Goal: Transaction & Acquisition: Purchase product/service

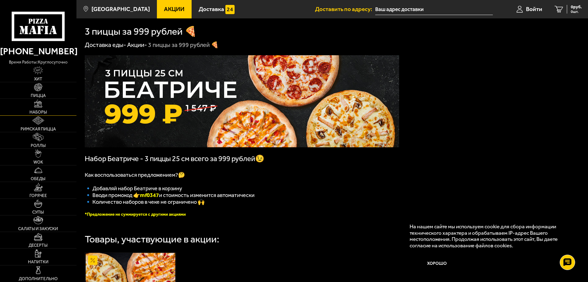
click at [42, 112] on span "Наборы" at bounding box center [38, 112] width 18 height 4
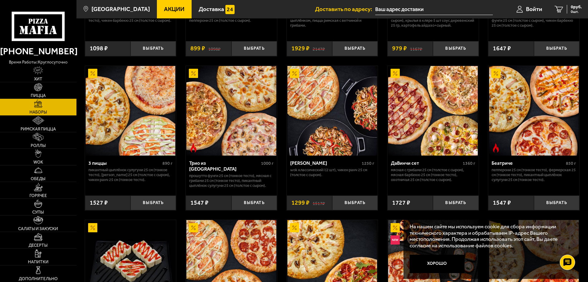
scroll to position [154, 0]
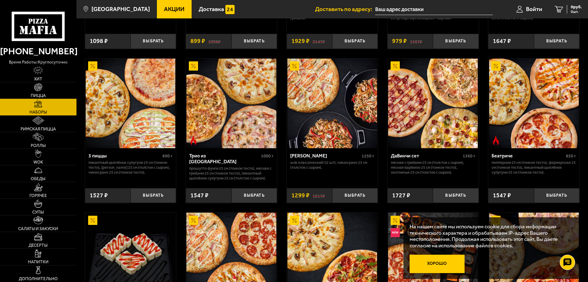
click at [435, 264] on button "Хорошо" at bounding box center [437, 264] width 55 height 18
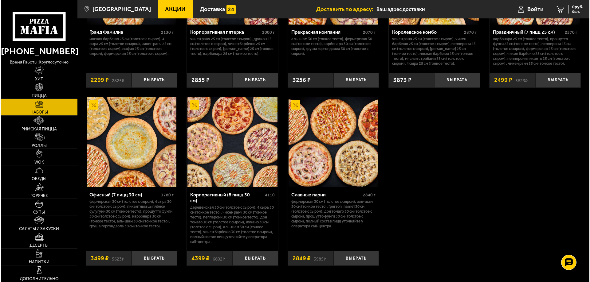
scroll to position [921, 0]
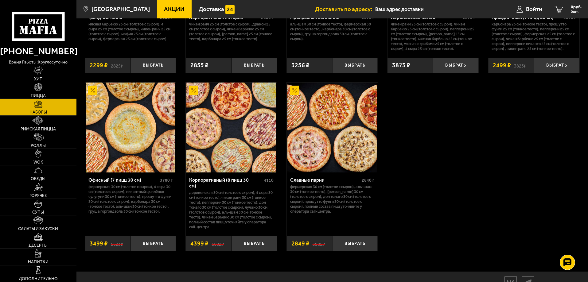
click at [123, 143] on img at bounding box center [131, 128] width 90 height 90
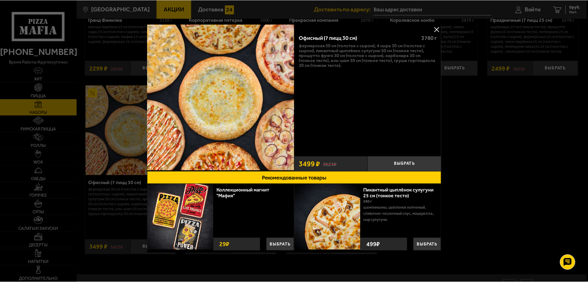
scroll to position [2, 0]
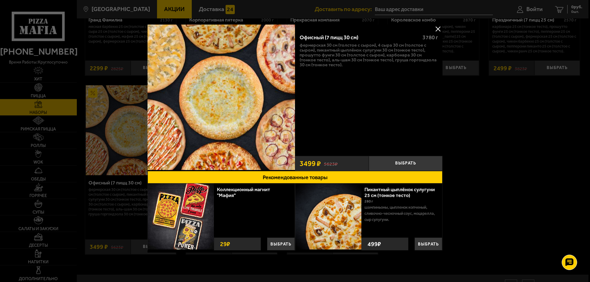
click at [437, 27] on button at bounding box center [437, 28] width 9 height 9
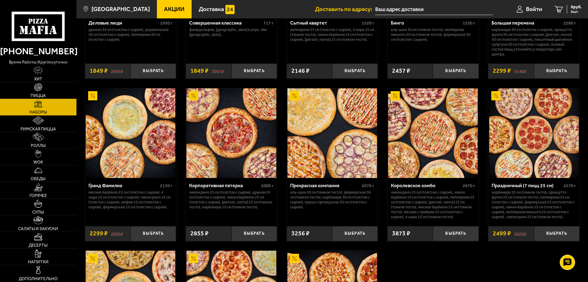
scroll to position [768, 0]
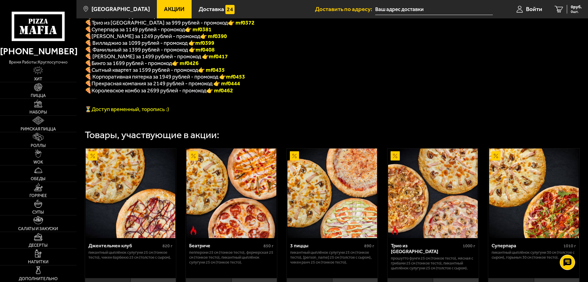
scroll to position [92, 0]
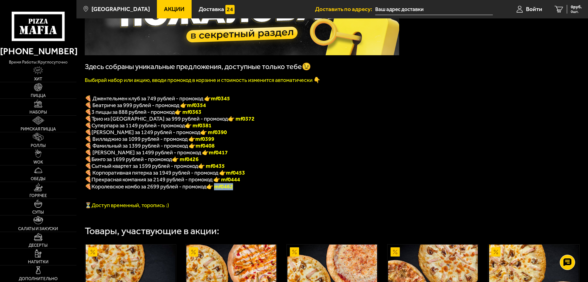
drag, startPoint x: 237, startPoint y: 194, endPoint x: 219, endPoint y: 194, distance: 18.1
click at [219, 190] on p "🍕 Королевское комбо за 2699 рублей - промокод 👉 mf0462" at bounding box center [242, 186] width 315 height 7
copy font "f0462"
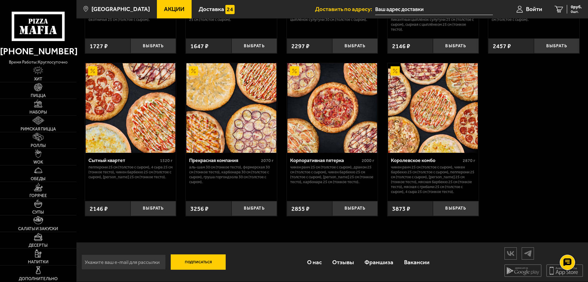
scroll to position [593, 0]
click at [457, 207] on button "Выбрать" at bounding box center [455, 208] width 45 height 15
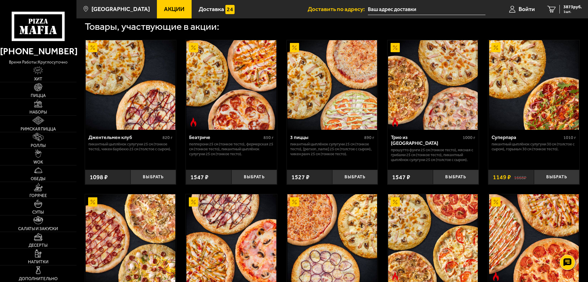
scroll to position [194, 0]
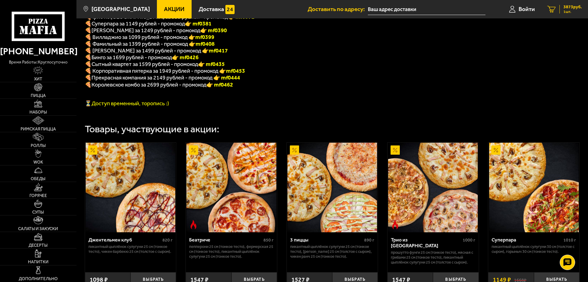
click at [568, 8] on span "3873 руб." at bounding box center [573, 7] width 18 height 4
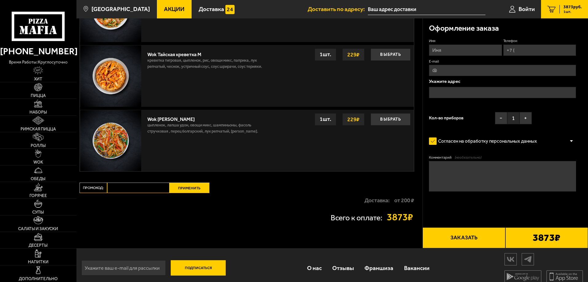
scroll to position [469, 0]
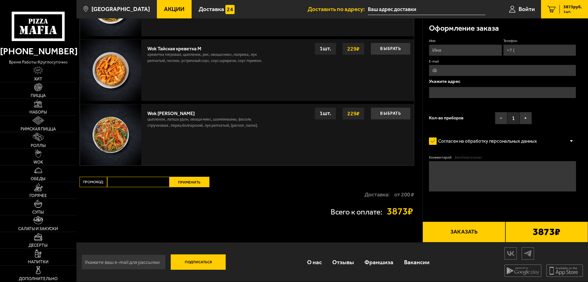
click at [129, 181] on input "Промокод:" at bounding box center [138, 182] width 62 height 10
paste input "mf0462"
type input "mf0462"
click at [182, 181] on button "Применить" at bounding box center [190, 182] width 40 height 10
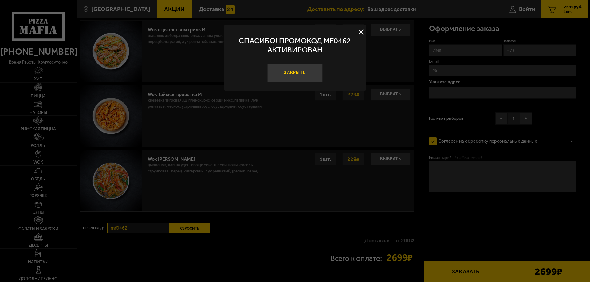
click at [295, 68] on button "Закрыть" at bounding box center [294, 73] width 55 height 18
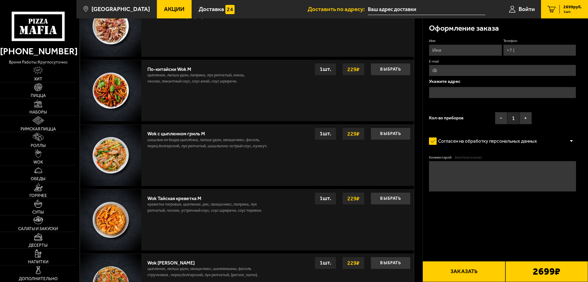
scroll to position [346, 0]
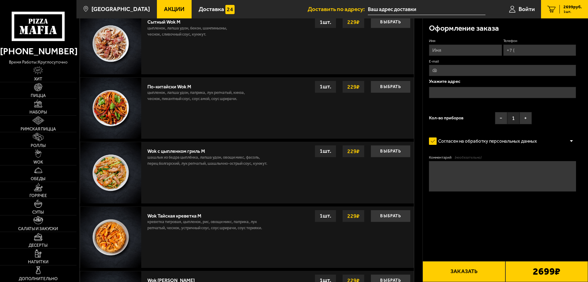
click at [457, 50] on input "Имя" at bounding box center [465, 50] width 73 height 11
type input "[PERSON_NAME]"
click at [527, 53] on input "Телефон" at bounding box center [539, 50] width 73 height 11
type input "[PHONE_NUMBER]"
click at [446, 69] on input "E-mail" at bounding box center [502, 70] width 147 height 11
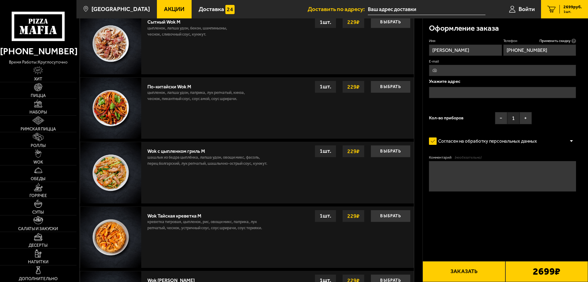
type input "[PERSON_NAME][EMAIL_ADDRESS][DOMAIN_NAME]"
click at [442, 93] on input "text" at bounding box center [502, 92] width 147 height 11
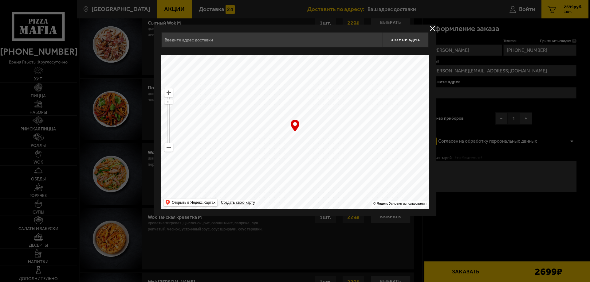
drag, startPoint x: 329, startPoint y: 118, endPoint x: 342, endPoint y: 234, distance: 116.5
click at [342, 243] on main "Санкт-Петербург Все Акции Доставка Личный кабинет Акции Доставка Доставить по а…" at bounding box center [332, 52] width 512 height 797
click at [170, 149] on ymaps at bounding box center [169, 147] width 8 height 8
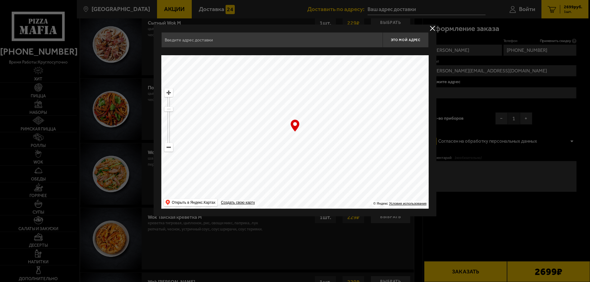
drag, startPoint x: 281, startPoint y: 115, endPoint x: 316, endPoint y: 161, distance: 58.1
click at [316, 161] on ymaps at bounding box center [294, 132] width 267 height 154
type input "Ропшинская улица, 28"
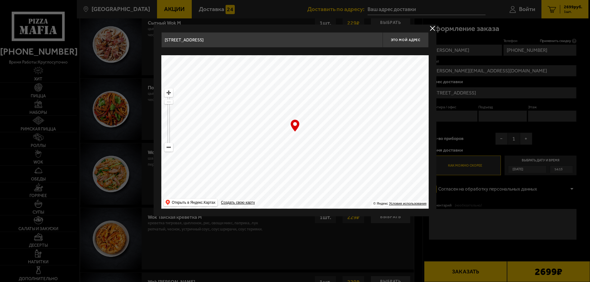
drag, startPoint x: 290, startPoint y: 105, endPoint x: 330, endPoint y: 266, distance: 166.3
click at [330, 269] on main "Санкт-Петербург Все Акции Доставка Личный кабинет Акции Доставка Доставить по а…" at bounding box center [332, 52] width 512 height 797
type input "Барочная улица, 10к1"
drag, startPoint x: 308, startPoint y: 158, endPoint x: 313, endPoint y: 175, distance: 17.3
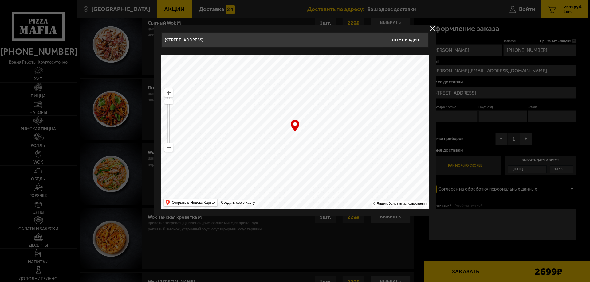
click at [313, 175] on ymaps at bounding box center [294, 132] width 267 height 154
click at [294, 125] on div "… © Яндекс Условия использования Открыть в Яндекс.Картах Создать свою карту" at bounding box center [294, 132] width 267 height 154
click at [408, 38] on span "Это мой адрес" at bounding box center [405, 40] width 29 height 4
type input "Барочная улица, 10к1"
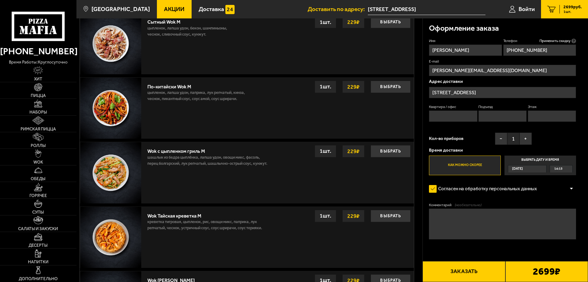
click at [489, 115] on input "Подъезд" at bounding box center [503, 116] width 48 height 11
type input "2"
click at [539, 159] on label "Выбрать дату и время Сегодня 14:15" at bounding box center [541, 166] width 72 height 20
click at [0, 0] on input "Выбрать дату и время Сегодня 14:15" at bounding box center [0, 0] width 0 height 0
click at [541, 170] on div "Сегодня" at bounding box center [524, 169] width 32 height 7
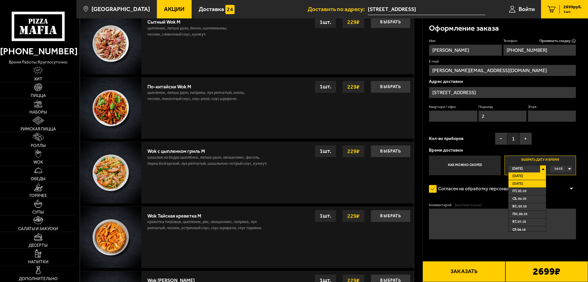
click at [531, 182] on li "Завтра" at bounding box center [527, 184] width 37 height 8
click at [570, 170] on div "00:00" at bounding box center [561, 169] width 22 height 7
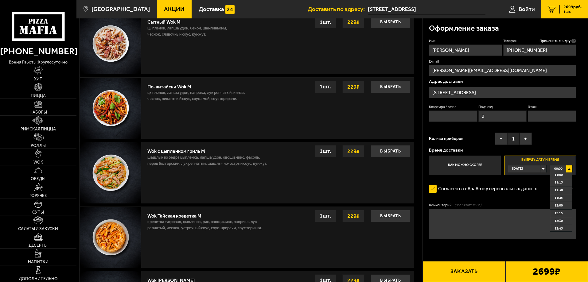
scroll to position [369, 0]
click at [559, 176] on span "12:00" at bounding box center [559, 175] width 8 height 7
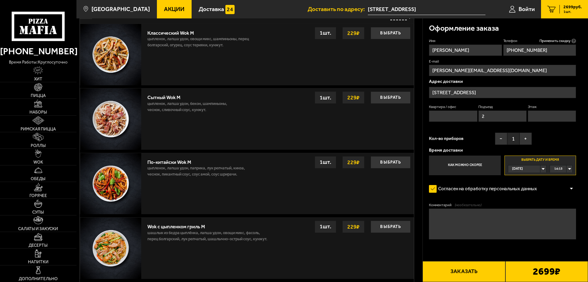
scroll to position [285, 0]
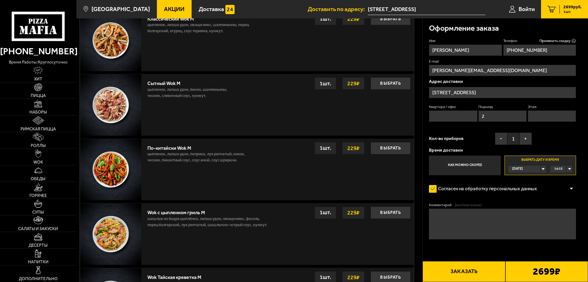
click at [541, 169] on div "Сегодня" at bounding box center [524, 169] width 32 height 7
click at [525, 184] on li "Завтра" at bounding box center [527, 184] width 37 height 8
click at [570, 170] on div "00:00" at bounding box center [561, 169] width 22 height 7
click at [559, 207] on span "12:00" at bounding box center [559, 205] width 8 height 7
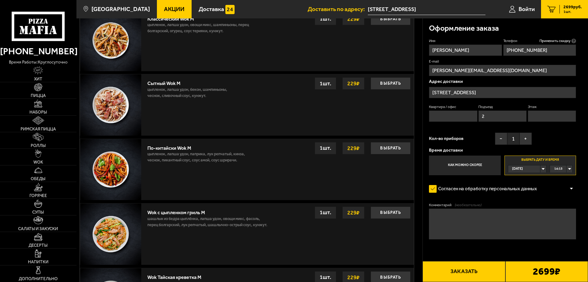
click at [537, 162] on label "Выбрать дату и время Сегодня 14:15" at bounding box center [541, 166] width 72 height 20
click at [541, 170] on div "Сегодня" at bounding box center [524, 169] width 32 height 7
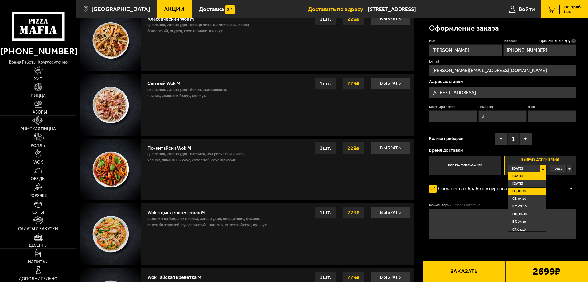
click at [515, 190] on span "пт, 03.10" at bounding box center [520, 191] width 14 height 7
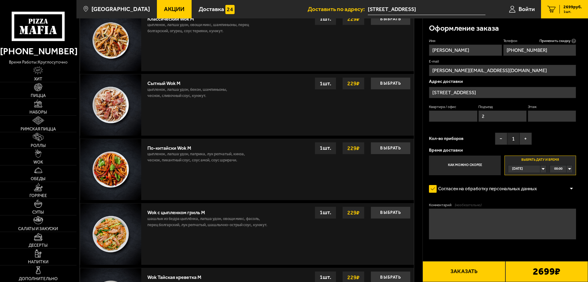
click at [541, 170] on div "Сегодня" at bounding box center [524, 169] width 32 height 7
click at [516, 184] on span "Завтра" at bounding box center [518, 184] width 11 height 7
click at [560, 184] on div "Согласен на обработку персональных данных" at bounding box center [502, 189] width 147 height 12
click at [559, 167] on span "00:00" at bounding box center [558, 169] width 8 height 7
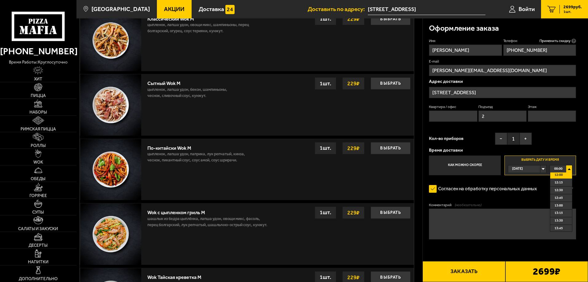
click at [561, 177] on span "12:00" at bounding box center [559, 175] width 8 height 7
click at [541, 168] on div "Сегодня" at bounding box center [524, 169] width 32 height 7
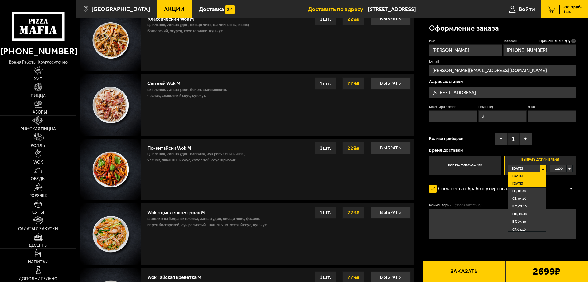
click at [518, 183] on span "Завтра" at bounding box center [518, 184] width 11 height 7
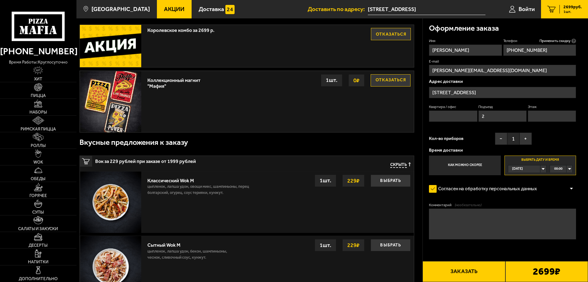
scroll to position [0, 0]
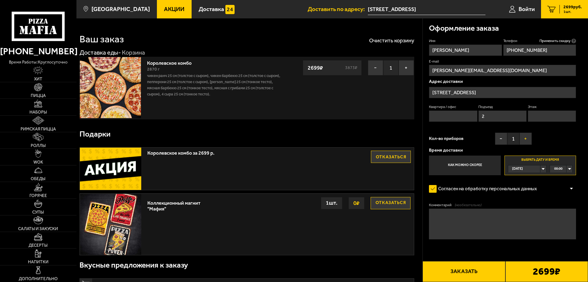
click at [526, 139] on button "+" at bounding box center [526, 139] width 12 height 12
click at [544, 117] on input "Этаж" at bounding box center [552, 116] width 48 height 11
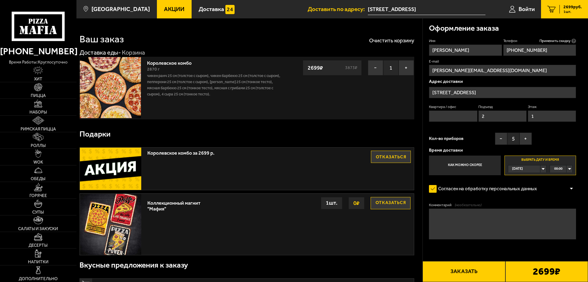
type input "1"
click at [434, 116] on input "Квартира / офис" at bounding box center [453, 116] width 48 height 11
type input "1"
click at [541, 168] on div "Сегодня" at bounding box center [524, 169] width 32 height 7
click at [529, 182] on li "Завтра" at bounding box center [527, 184] width 37 height 8
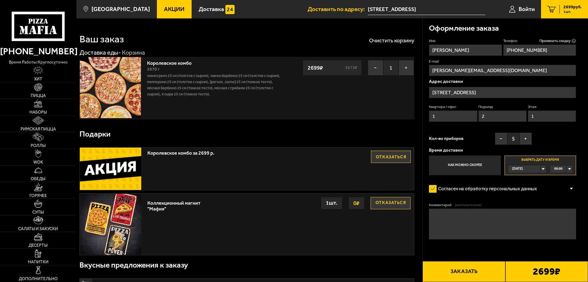
click at [571, 169] on div "00:00" at bounding box center [561, 169] width 22 height 7
click at [562, 207] on span "12:00" at bounding box center [559, 205] width 8 height 7
click at [555, 130] on div "Имя Елена Телефон Применить скидку Вы будете зарегистрированы автоматически. +7…" at bounding box center [502, 106] width 147 height 137
click at [541, 169] on div "Сегодня" at bounding box center [524, 169] width 32 height 7
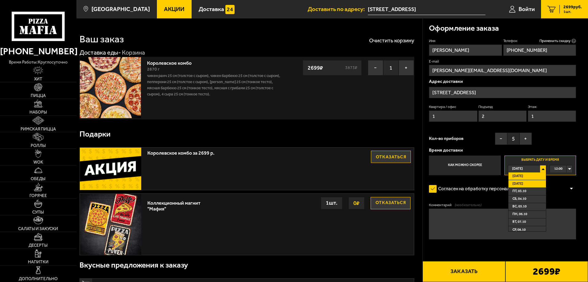
click at [526, 184] on li "Завтра" at bounding box center [527, 184] width 37 height 8
click at [550, 187] on div "Согласен на обработку персональных данных" at bounding box center [502, 189] width 147 height 12
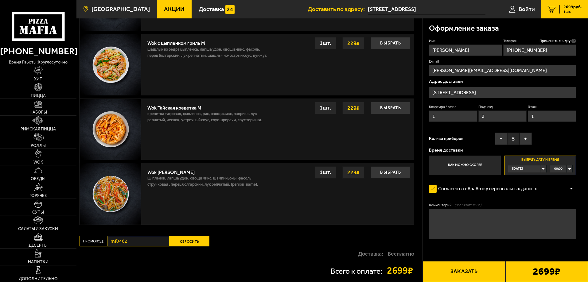
scroll to position [454, 0]
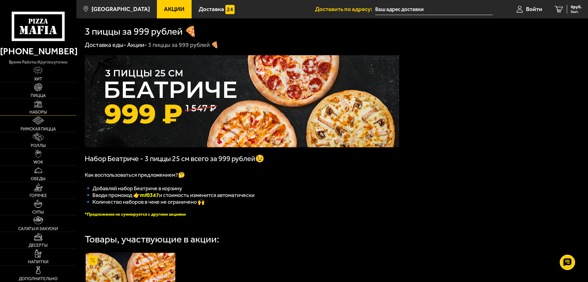
click at [38, 109] on link "Наборы" at bounding box center [38, 107] width 76 height 16
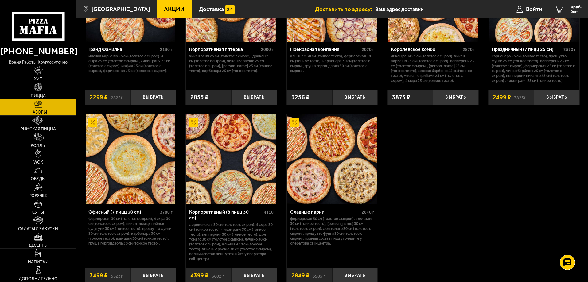
scroll to position [891, 0]
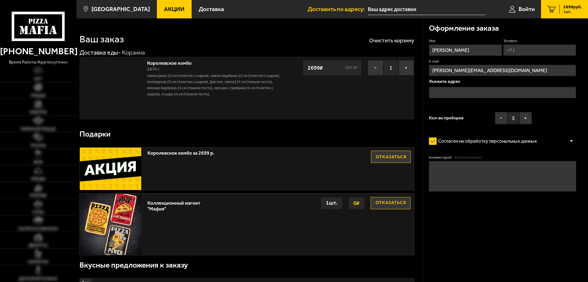
scroll to position [454, 0]
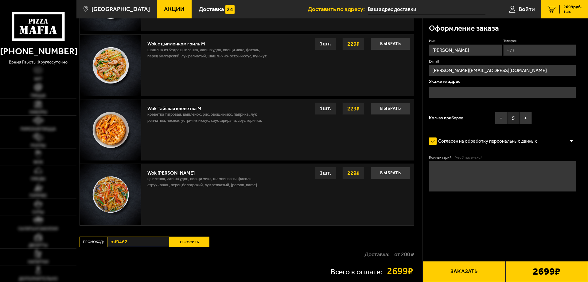
type input "Россия, Санкт-Петербург, Барочная улица, 10к1"
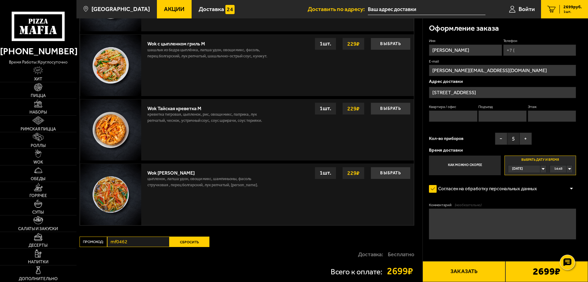
click at [541, 168] on div "Сегодня" at bounding box center [524, 169] width 32 height 7
click at [519, 184] on span "Завтра" at bounding box center [518, 184] width 11 height 7
click at [570, 169] on div "00:00" at bounding box center [561, 169] width 22 height 7
click at [561, 176] on span "12:00" at bounding box center [559, 175] width 8 height 7
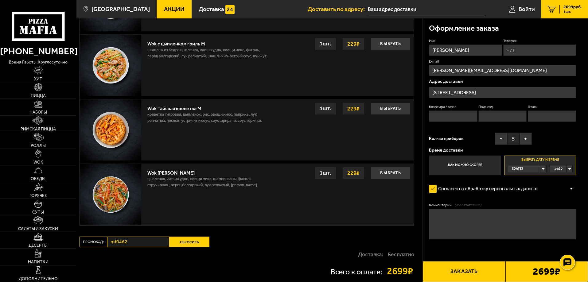
click at [510, 217] on textarea "Комментарий (необязательно)" at bounding box center [502, 224] width 147 height 31
type textarea "звонок подтверждения от оператора"
click at [464, 272] on button "Заказать" at bounding box center [464, 271] width 83 height 21
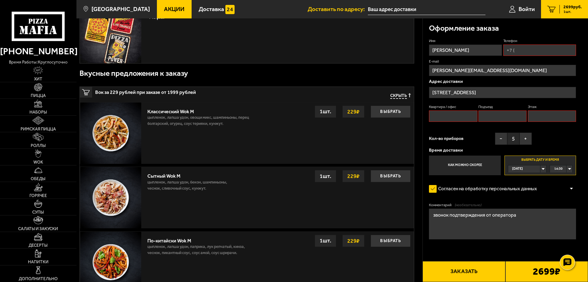
scroll to position [52, 0]
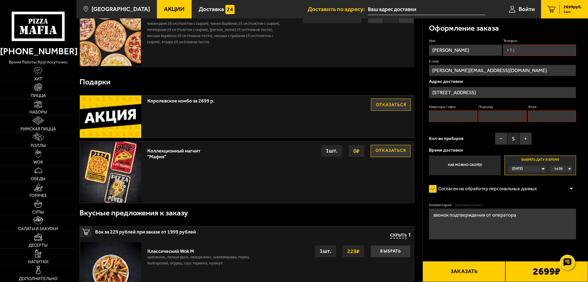
click at [454, 114] on input "Квартира / офис" at bounding box center [453, 116] width 48 height 11
type input "1"
click at [495, 118] on input "Подъезд" at bounding box center [503, 116] width 48 height 11
type input "2"
click at [538, 117] on input "Этаж" at bounding box center [552, 116] width 48 height 11
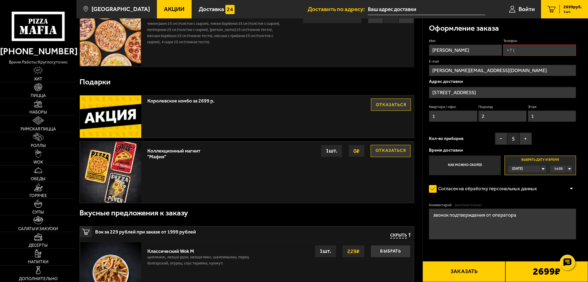
type input "1"
click at [523, 50] on input "Телефон" at bounding box center [539, 50] width 73 height 11
type input "[PHONE_NUMBER]"
click at [464, 269] on button "Заказать" at bounding box center [464, 271] width 83 height 21
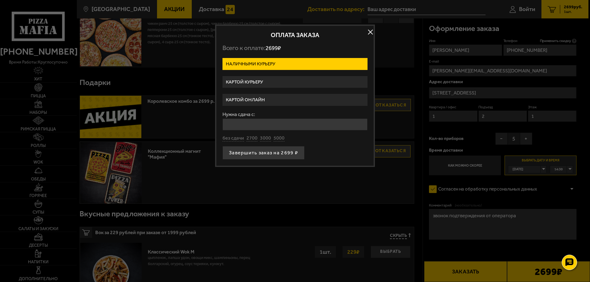
click at [369, 30] on button "button" at bounding box center [370, 32] width 9 height 9
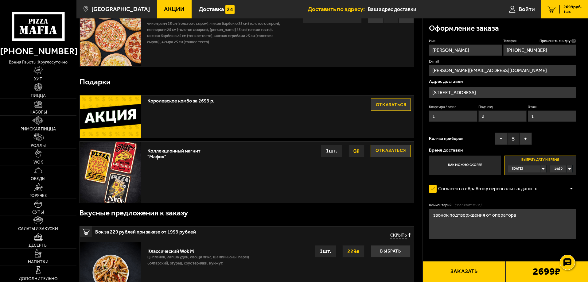
click at [541, 169] on div "[DATE]" at bounding box center [524, 169] width 32 height 7
click at [521, 183] on span "[DATE]" at bounding box center [518, 184] width 11 height 7
click at [455, 272] on button "Заказать" at bounding box center [464, 271] width 83 height 21
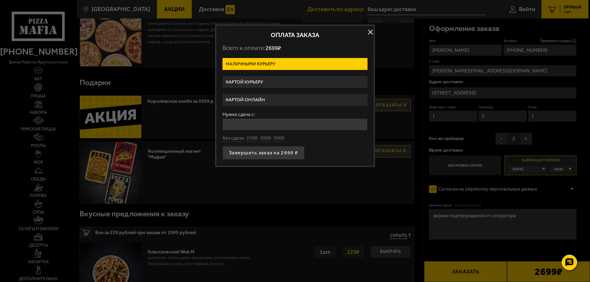
click at [259, 85] on label "Картой курьеру" at bounding box center [294, 82] width 145 height 12
click at [0, 0] on input "Картой курьеру" at bounding box center [0, 0] width 0 height 0
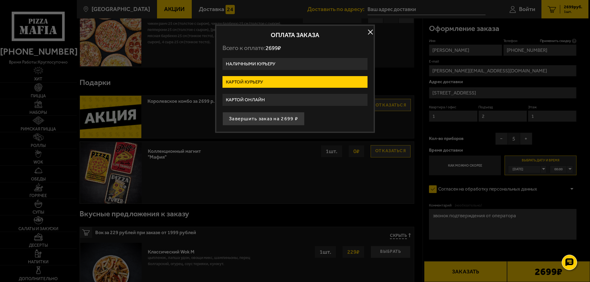
click at [258, 97] on label "Картой онлайн" at bounding box center [294, 100] width 145 height 12
click at [0, 0] on input "Картой онлайн" at bounding box center [0, 0] width 0 height 0
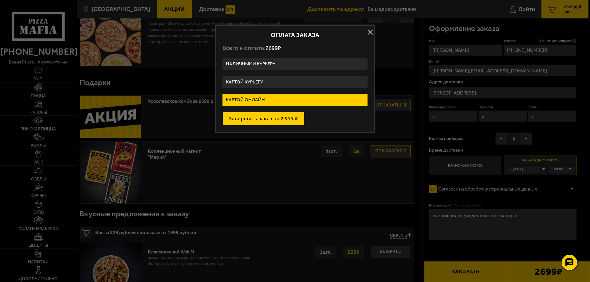
click at [264, 119] on button "Завершить заказ на 2699 ₽" at bounding box center [263, 119] width 82 height 14
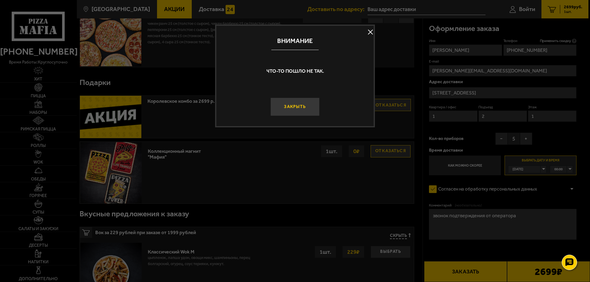
click at [302, 104] on button "Закрыть" at bounding box center [294, 107] width 49 height 18
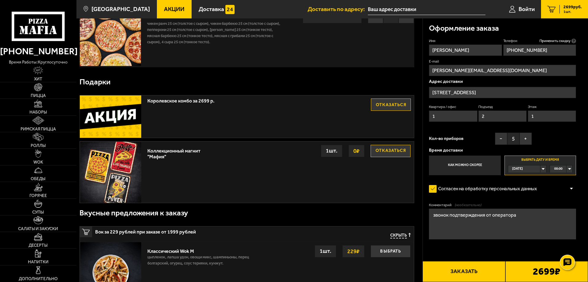
click at [468, 272] on button "Заказать" at bounding box center [464, 271] width 83 height 21
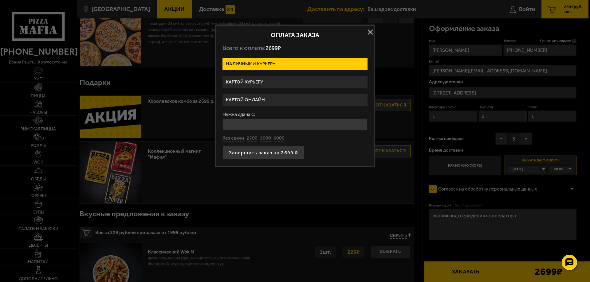
click at [240, 98] on label "Картой онлайн" at bounding box center [294, 100] width 145 height 12
click at [0, 0] on input "Картой онлайн" at bounding box center [0, 0] width 0 height 0
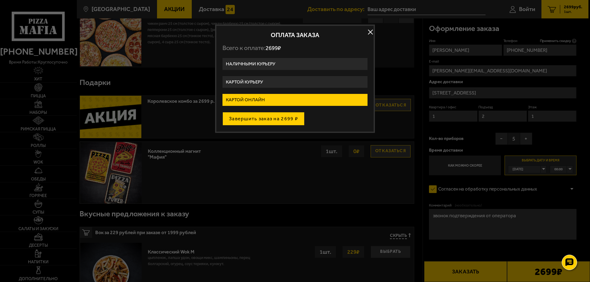
click at [256, 118] on button "Завершить заказ на 2699 ₽" at bounding box center [263, 119] width 82 height 14
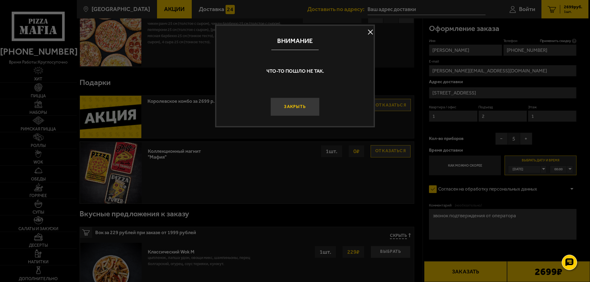
click at [291, 110] on button "Закрыть" at bounding box center [294, 107] width 49 height 18
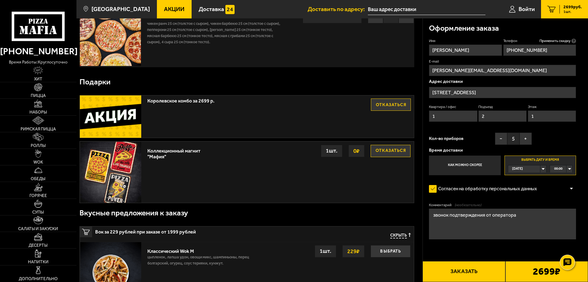
click at [461, 270] on button "Заказать" at bounding box center [464, 271] width 83 height 21
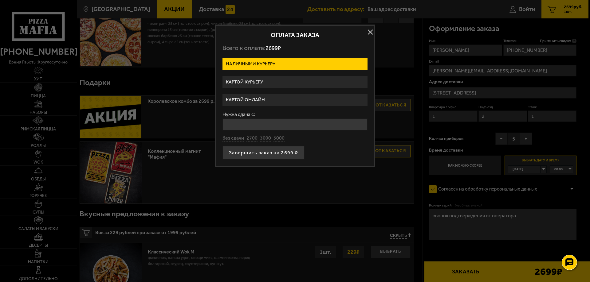
click at [247, 100] on label "Картой онлайн" at bounding box center [294, 100] width 145 height 12
click at [0, 0] on input "Картой онлайн" at bounding box center [0, 0] width 0 height 0
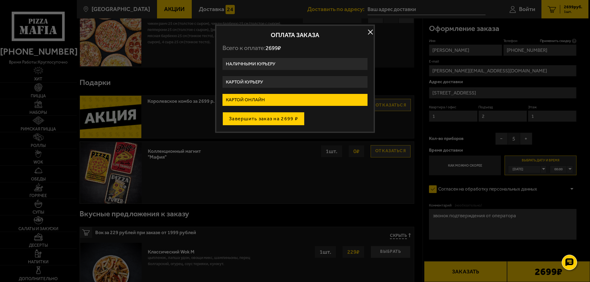
click at [236, 117] on button "Завершить заказ на 2699 ₽" at bounding box center [263, 119] width 82 height 14
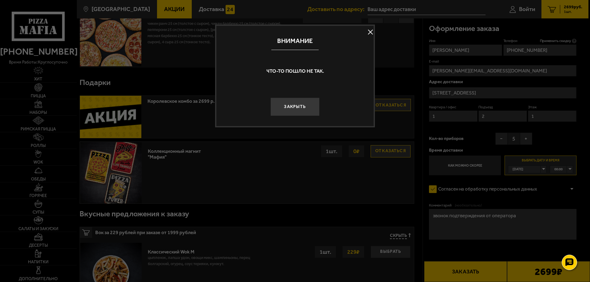
click at [370, 33] on button at bounding box center [370, 32] width 9 height 9
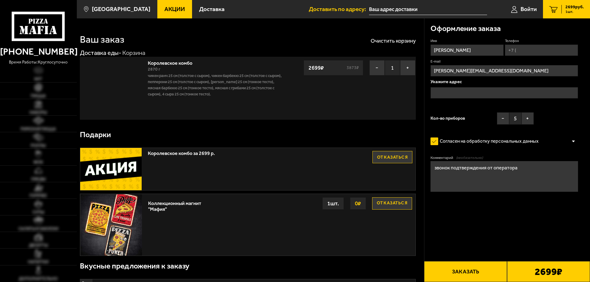
scroll to position [52, 0]
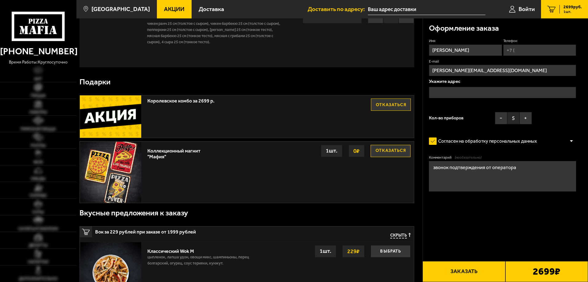
type input "[STREET_ADDRESS]"
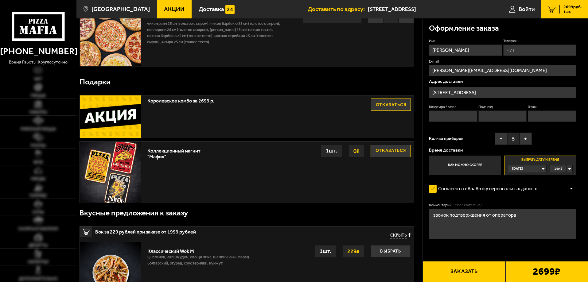
click at [535, 54] on input "Телефон" at bounding box center [539, 50] width 73 height 11
type input "[PHONE_NUMBER]"
click at [453, 115] on input "Квартира / офис" at bounding box center [453, 116] width 48 height 11
type input "1"
click at [496, 116] on input "Подъезд" at bounding box center [503, 116] width 48 height 11
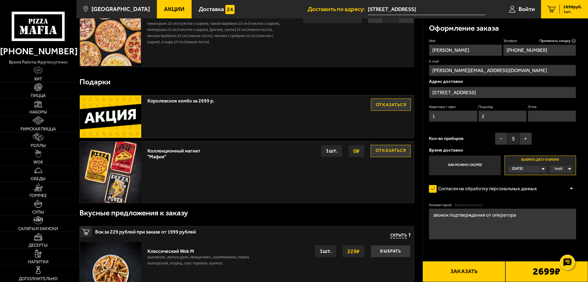
type input "2"
click at [536, 118] on input "Этаж" at bounding box center [552, 116] width 48 height 11
type input "1"
click at [456, 273] on button "Заказать" at bounding box center [464, 271] width 83 height 21
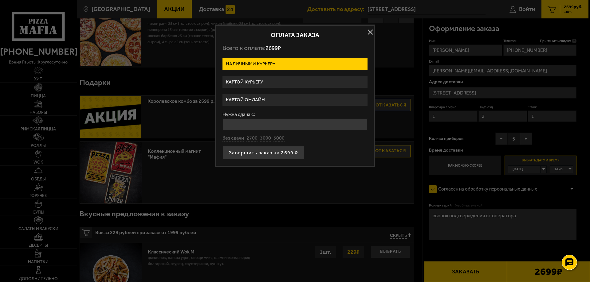
click at [252, 102] on label "Картой онлайн" at bounding box center [294, 100] width 145 height 12
click at [0, 0] on input "Картой онлайн" at bounding box center [0, 0] width 0 height 0
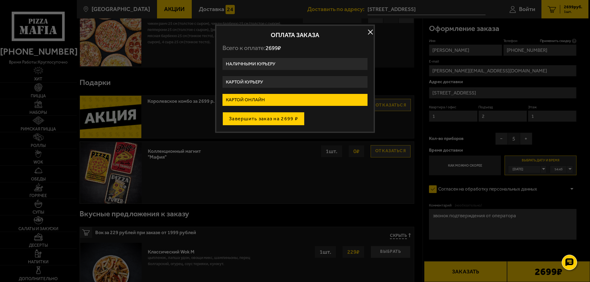
click at [259, 115] on button "Завершить заказ на 2699 ₽" at bounding box center [263, 119] width 82 height 14
